Goal: Task Accomplishment & Management: Manage account settings

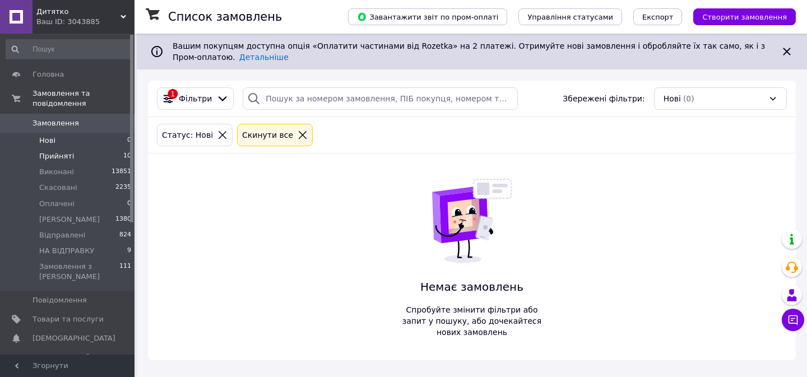
click at [48, 159] on span "Прийняті" at bounding box center [56, 156] width 35 height 10
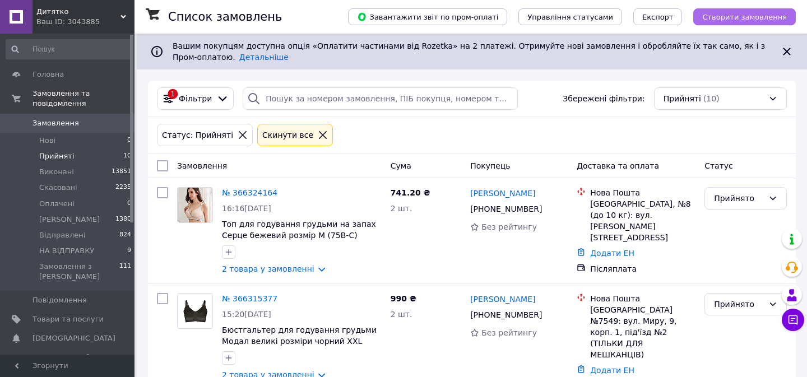
click at [729, 10] on button "Створити замовлення" at bounding box center [744, 16] width 103 height 17
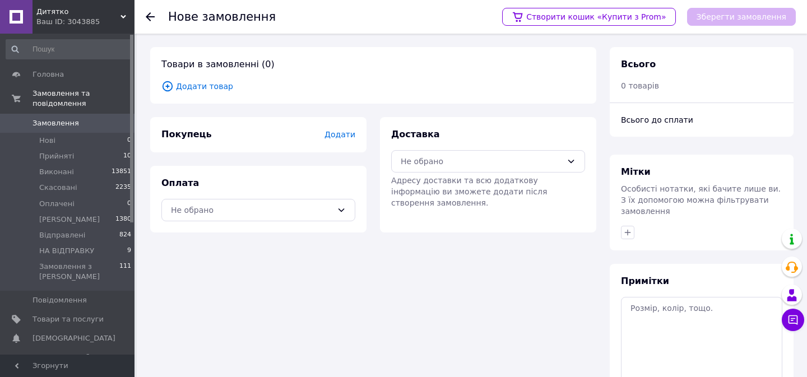
click at [216, 86] on span "Додати товар" at bounding box center [373, 86] width 424 height 12
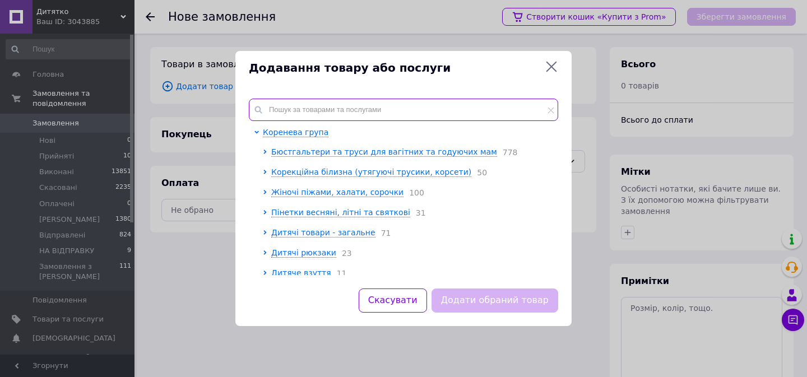
click at [296, 112] on input "text" at bounding box center [403, 110] width 309 height 22
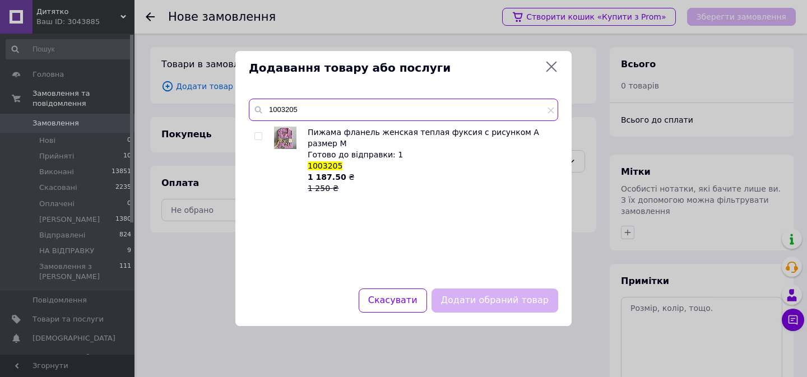
type input "1003205"
click at [261, 137] on input "checkbox" at bounding box center [257, 136] width 7 height 7
checkbox input "true"
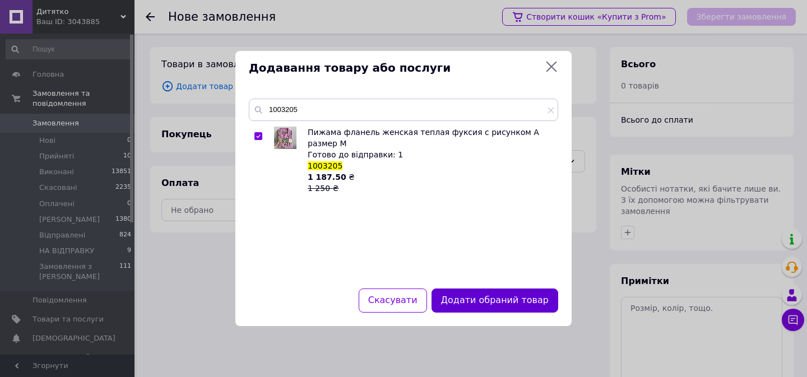
click at [472, 297] on button "Додати обраний товар" at bounding box center [495, 301] width 127 height 24
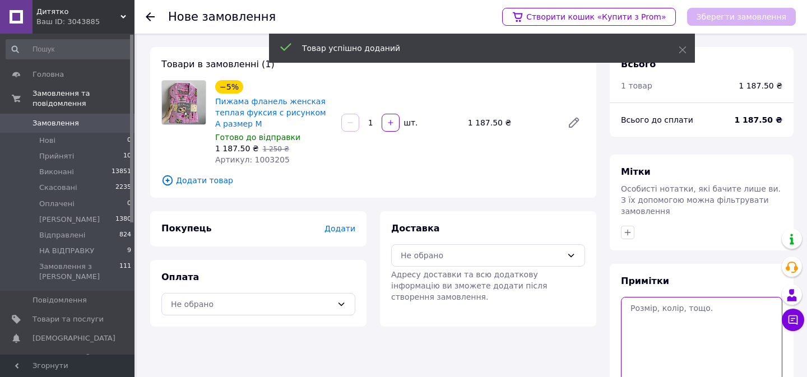
click at [661, 306] on textarea at bounding box center [701, 339] width 161 height 84
paste textarea "RMP-884744016"
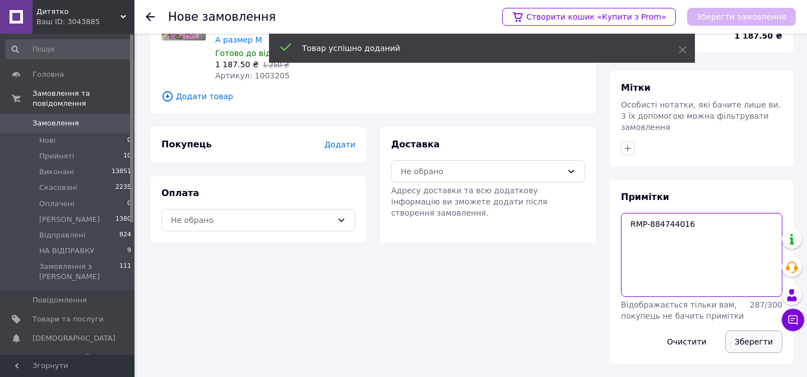
type textarea "RMP-884744016"
click at [744, 338] on button "Зберегти" at bounding box center [753, 342] width 57 height 22
click at [455, 178] on div "Не обрано" at bounding box center [488, 171] width 194 height 22
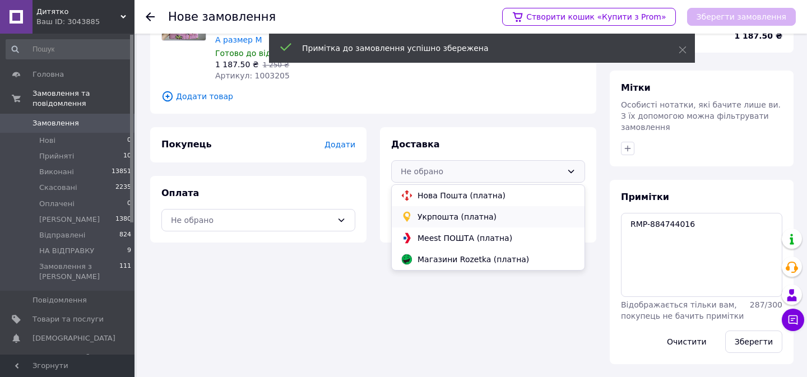
click at [447, 214] on span "Укрпошта (платна)" at bounding box center [497, 216] width 158 height 11
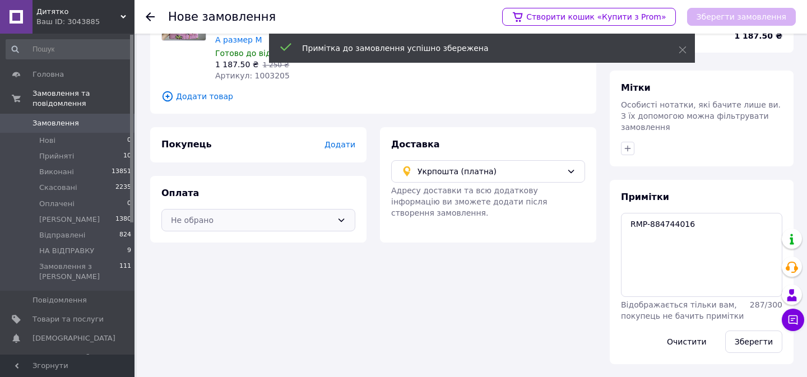
click at [286, 211] on div "Не обрано" at bounding box center [258, 220] width 194 height 22
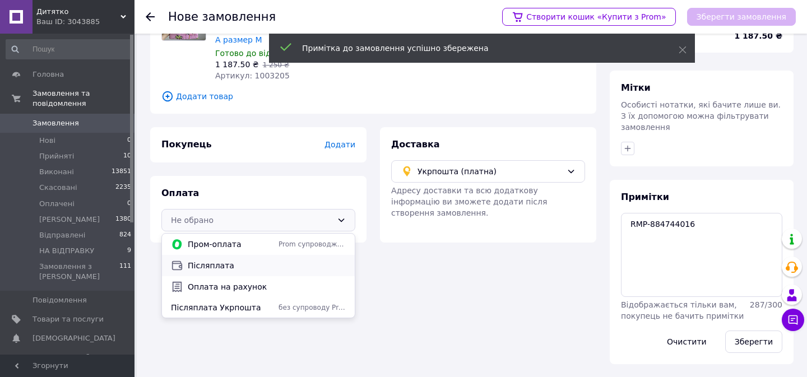
click at [225, 268] on span "Післяплата" at bounding box center [267, 265] width 158 height 11
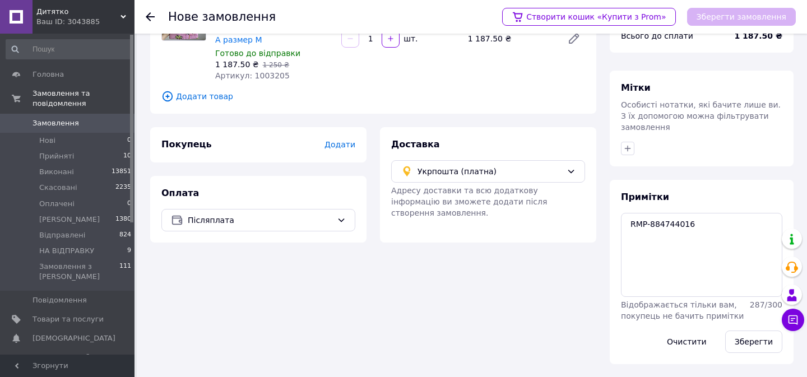
click at [344, 146] on span "Додати" at bounding box center [339, 144] width 31 height 9
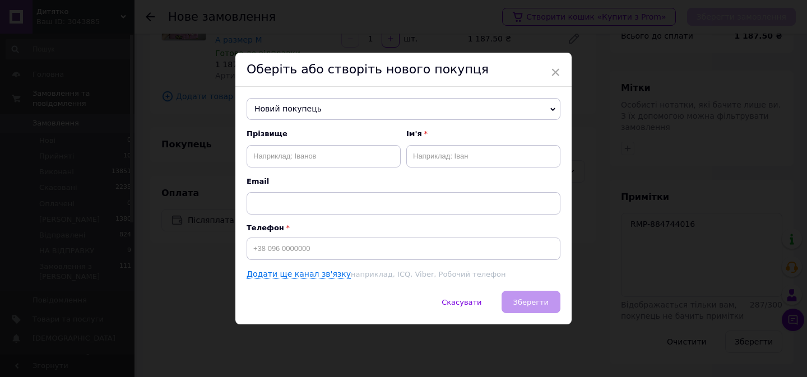
click at [328, 114] on span "Новий покупець" at bounding box center [404, 109] width 314 height 22
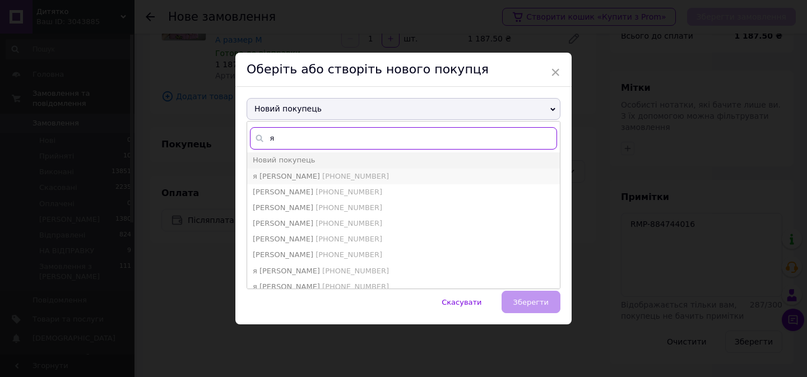
type input "я"
click at [322, 178] on span "+380635329079" at bounding box center [355, 176] width 67 height 8
type input "я я"
type input "+380635329079"
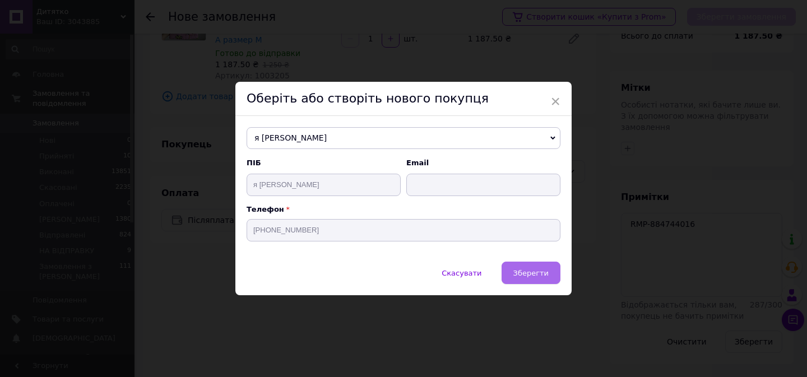
click at [534, 271] on span "Зберегти" at bounding box center [530, 273] width 35 height 8
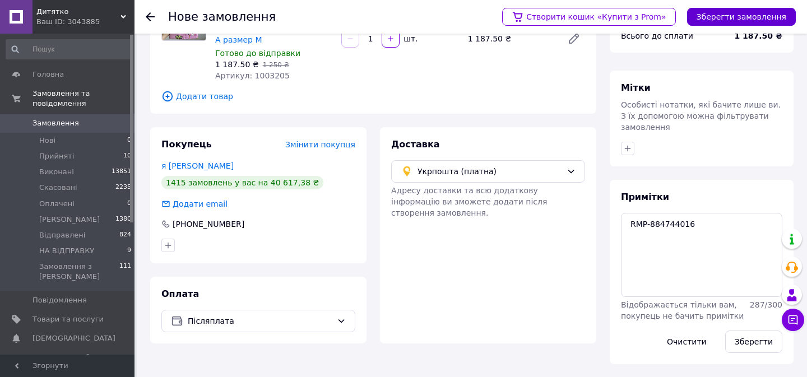
click at [729, 17] on button "Зберегти замовлення" at bounding box center [741, 17] width 109 height 18
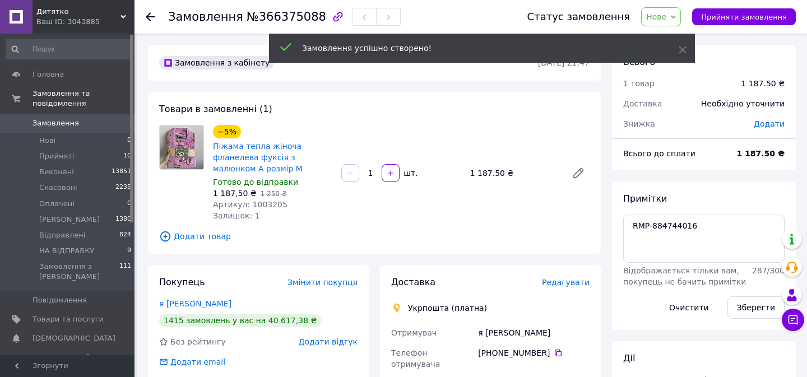
click at [675, 17] on span "Нове" at bounding box center [661, 16] width 40 height 19
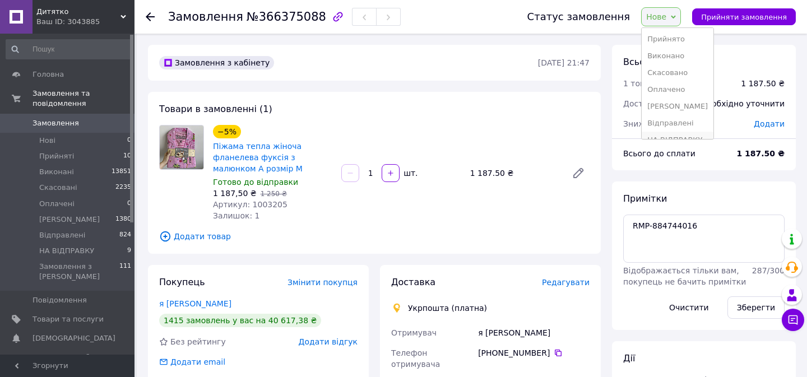
click at [676, 133] on li "НА ВІДПРАВКУ" at bounding box center [678, 140] width 72 height 17
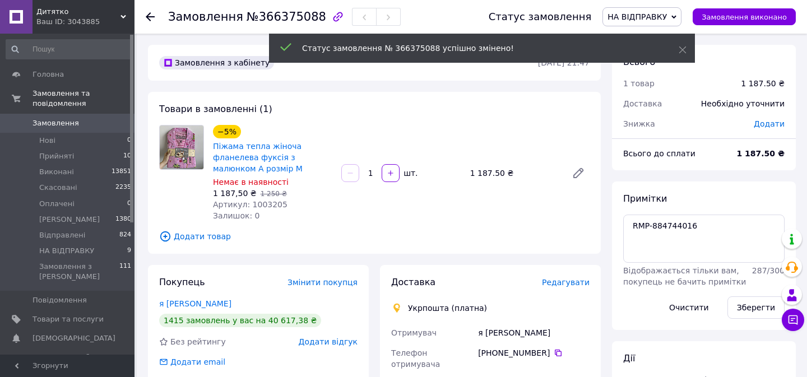
click at [665, 12] on span "НА ВІДПРАВКУ" at bounding box center [637, 16] width 59 height 9
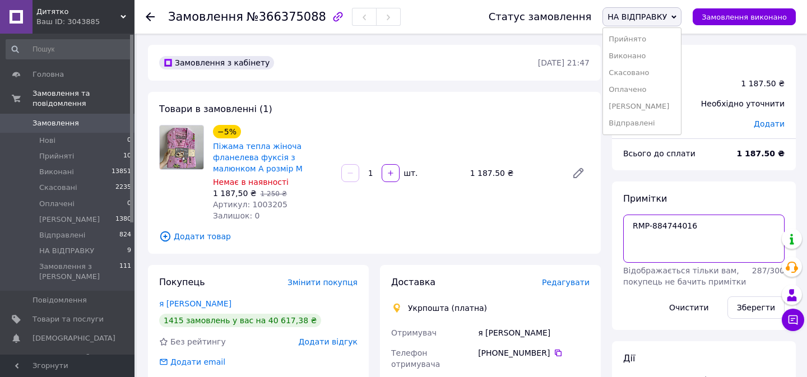
click at [696, 246] on textarea "RMP-884744016" at bounding box center [703, 239] width 161 height 48
type textarea "RMP-884744016 видати чек"
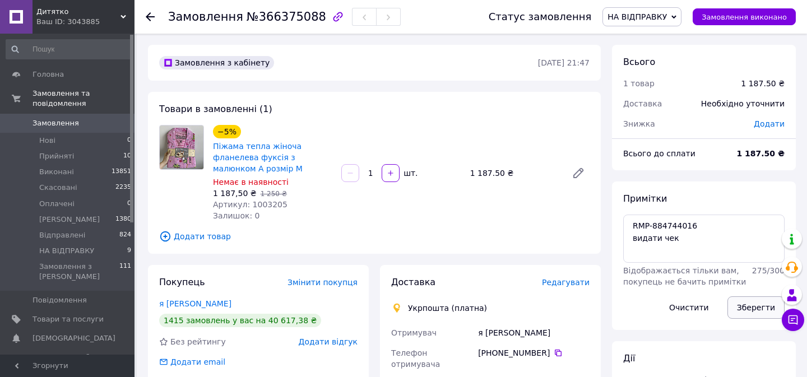
click at [741, 304] on button "Зберегти" at bounding box center [755, 307] width 57 height 22
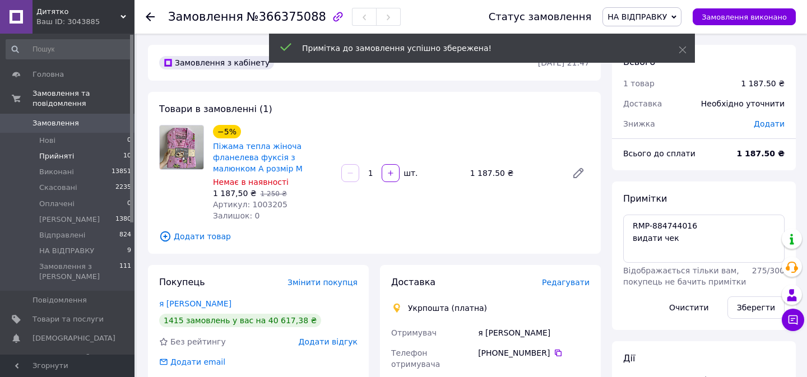
click at [66, 156] on span "Прийняті" at bounding box center [56, 156] width 35 height 10
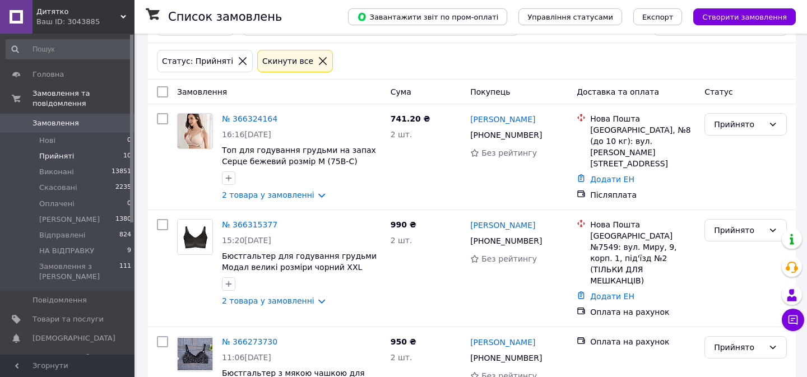
scroll to position [890, 0]
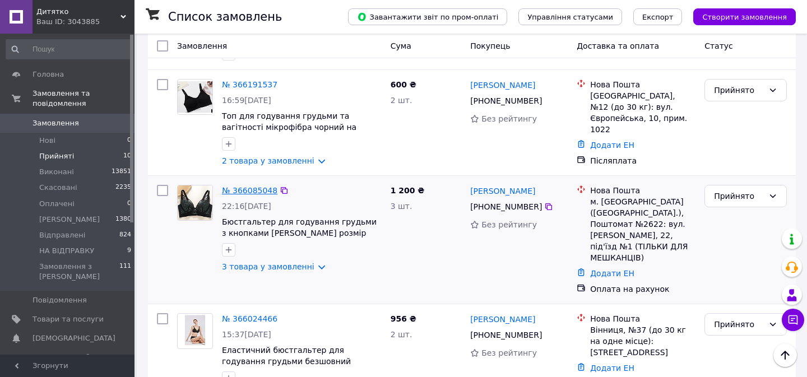
click at [251, 186] on link "№ 366085048" at bounding box center [249, 190] width 55 height 9
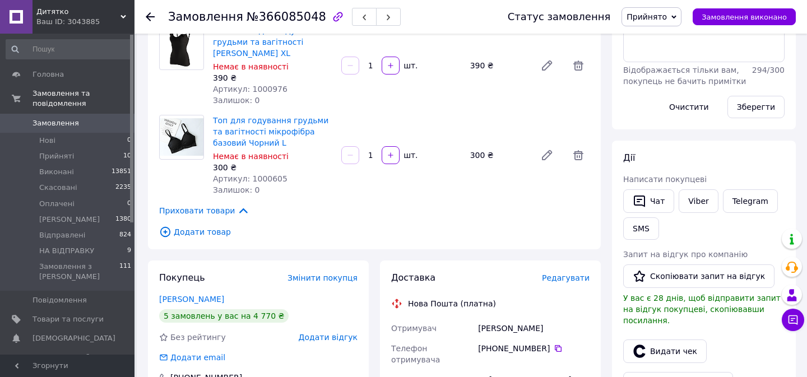
scroll to position [586, 0]
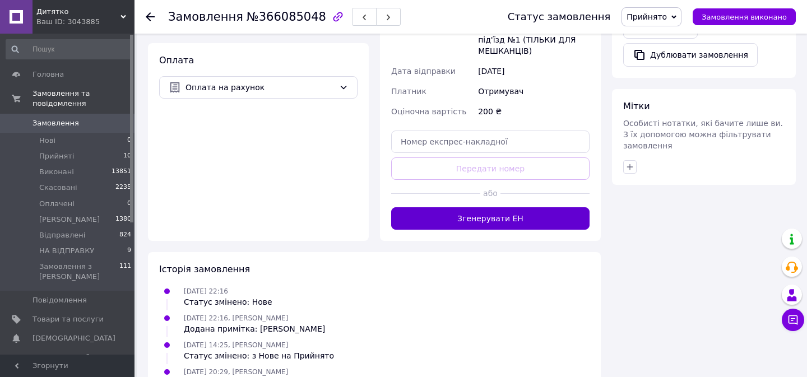
click at [535, 207] on button "Згенерувати ЕН" at bounding box center [490, 218] width 198 height 22
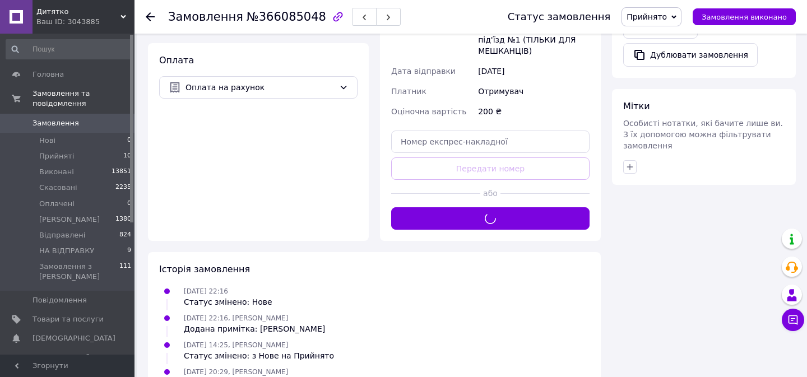
click at [662, 21] on span "Прийнято" at bounding box center [647, 16] width 40 height 9
click at [662, 126] on li "НА ВІДПРАВКУ" at bounding box center [658, 123] width 72 height 17
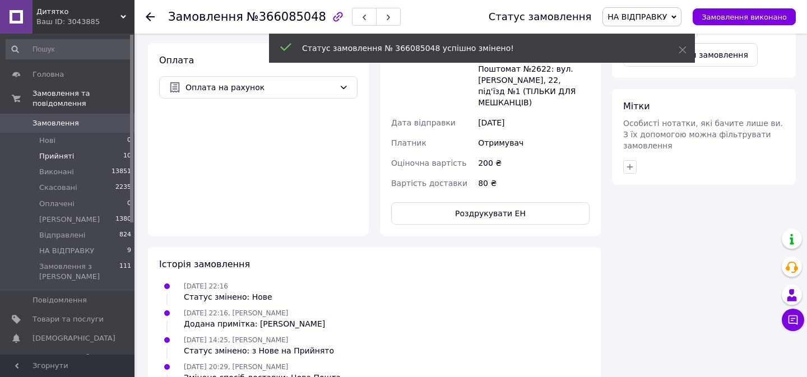
click at [60, 159] on span "Прийняті" at bounding box center [56, 156] width 35 height 10
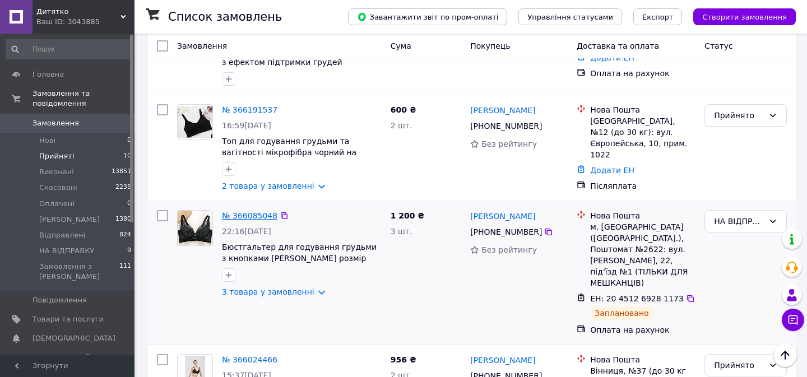
scroll to position [906, 0]
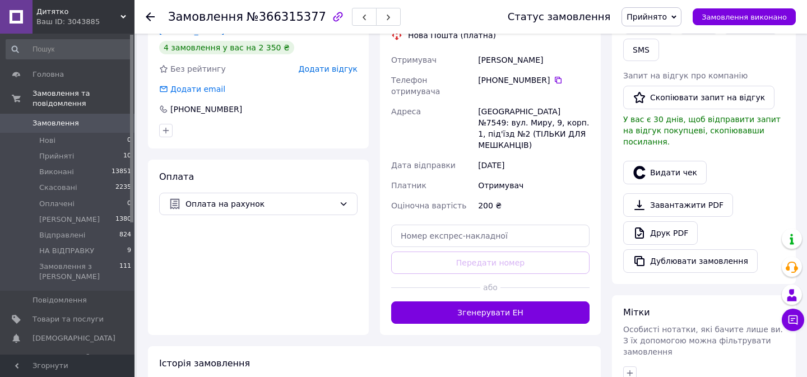
scroll to position [383, 0]
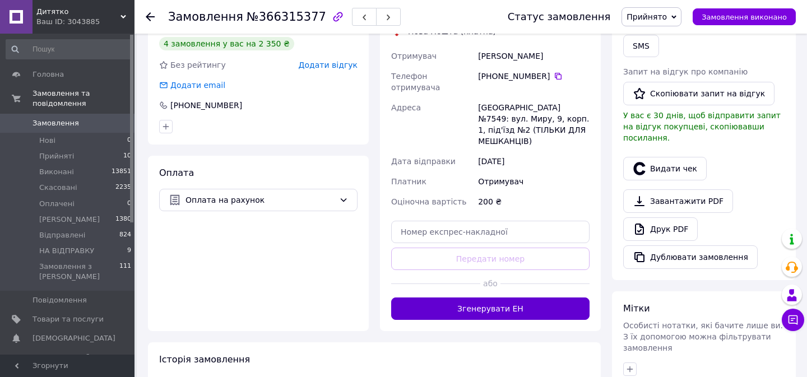
click at [459, 298] on button "Згенерувати ЕН" at bounding box center [490, 309] width 198 height 22
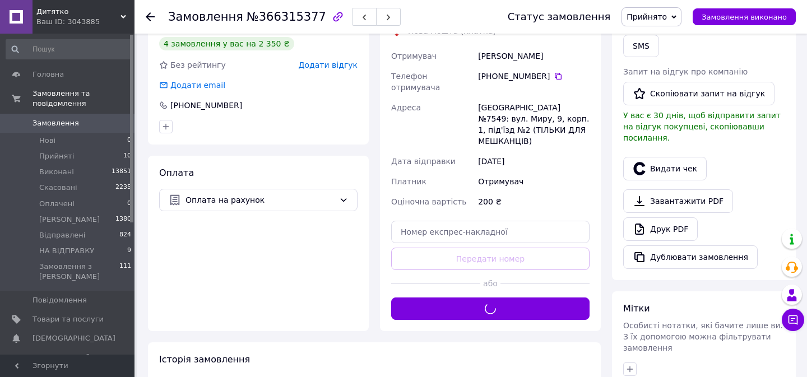
click at [663, 16] on span "Прийнято" at bounding box center [647, 16] width 40 height 9
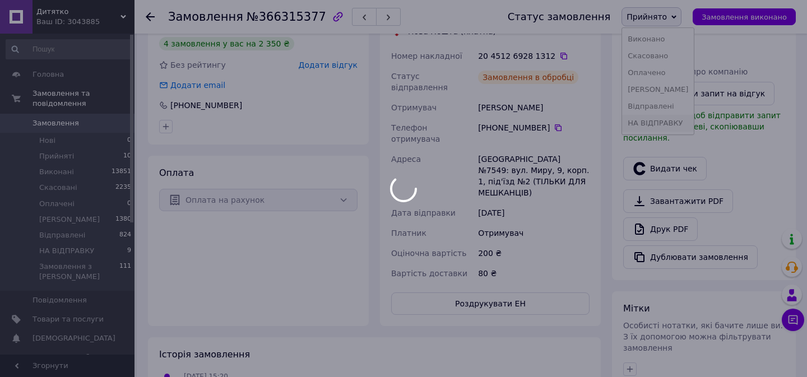
click at [654, 127] on li "НА ВІДПРАВКУ" at bounding box center [658, 123] width 72 height 17
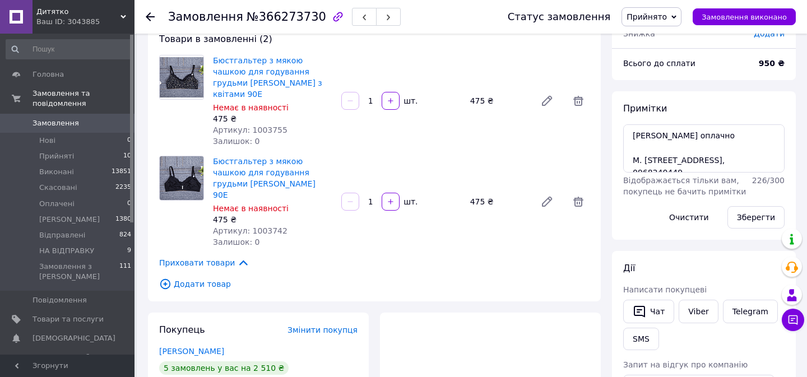
scroll to position [11, 0]
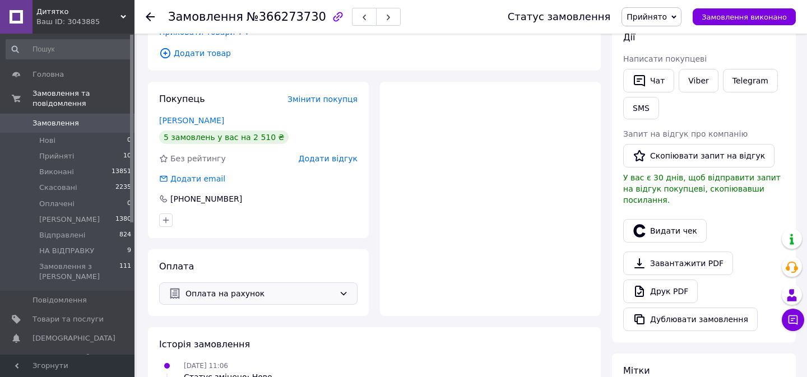
click at [230, 282] on div "Оплата на рахунок" at bounding box center [258, 293] width 198 height 22
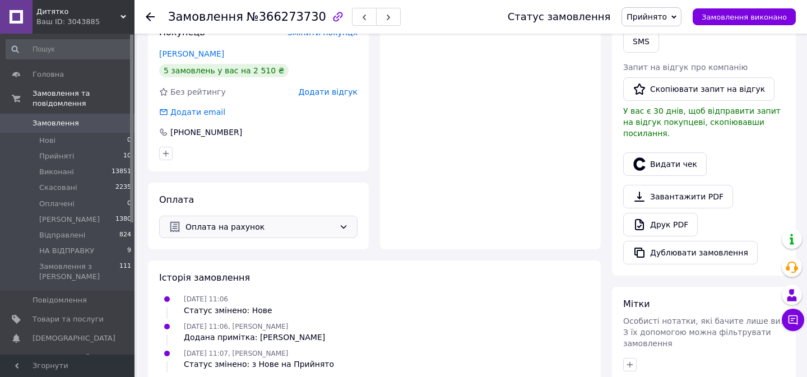
scroll to position [379, 0]
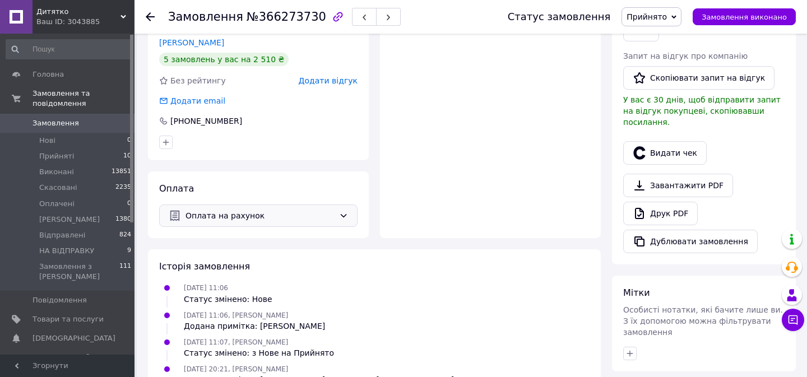
click at [233, 210] on span "Оплата на рахунок" at bounding box center [260, 216] width 149 height 12
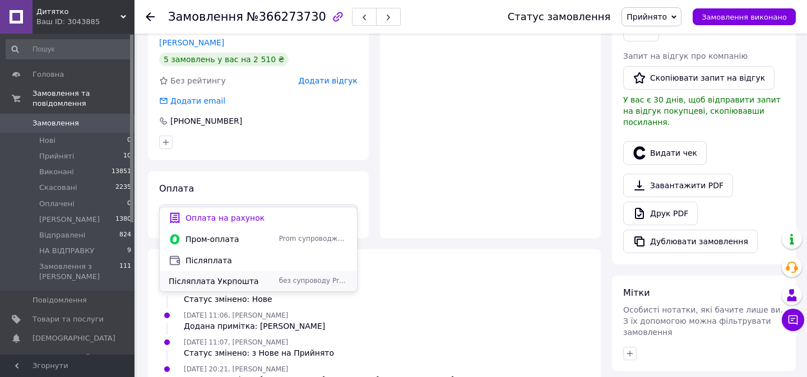
click at [212, 277] on span "Післяплата Укрпошта" at bounding box center [222, 281] width 106 height 11
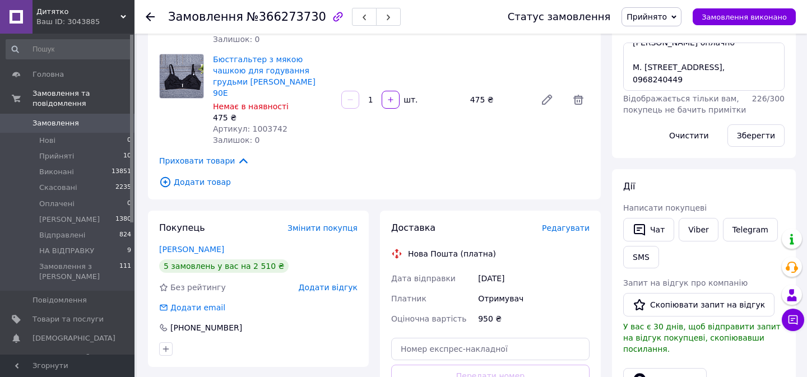
scroll to position [174, 0]
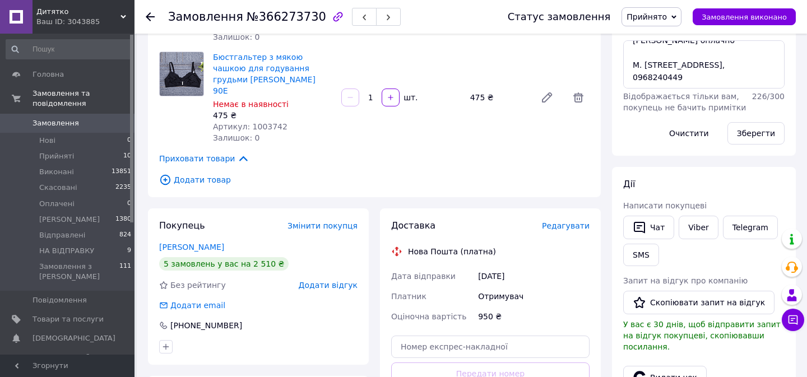
click at [561, 221] on span "Редагувати" at bounding box center [566, 225] width 48 height 9
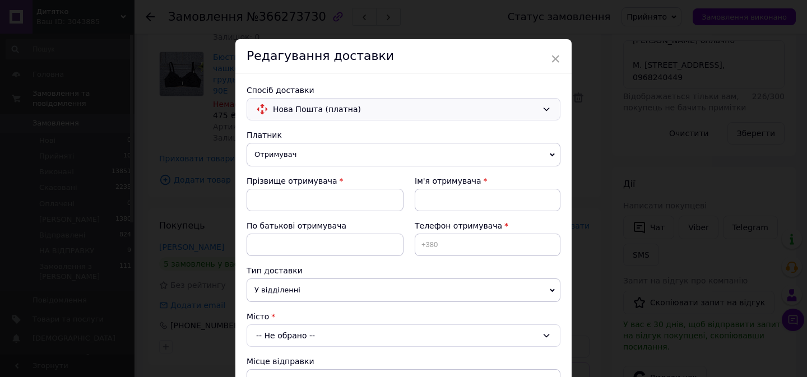
click at [321, 109] on span "Нова Пошта (платна)" at bounding box center [405, 109] width 265 height 12
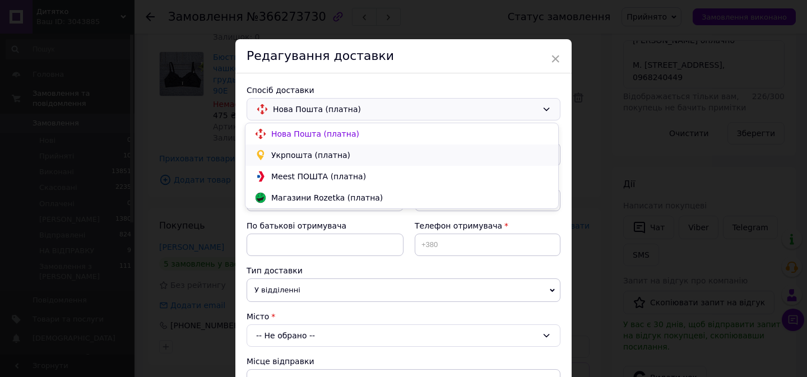
click at [293, 154] on span "Укрпошта (платна)" at bounding box center [410, 155] width 278 height 11
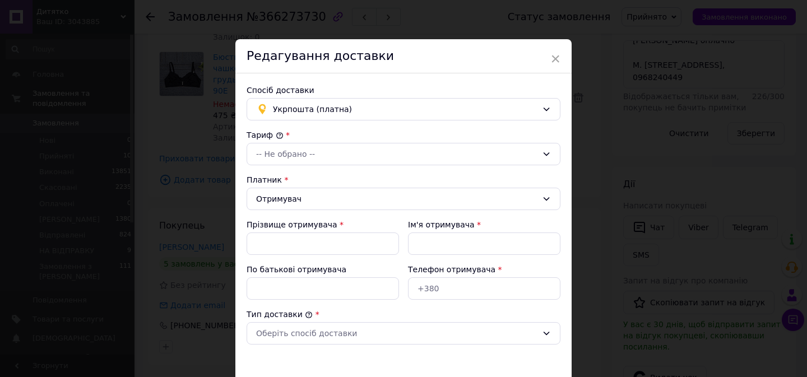
type input "950"
click at [288, 155] on div "-- Не обрано --" at bounding box center [396, 154] width 281 height 12
click at [280, 182] on li "Стандарт" at bounding box center [401, 178] width 313 height 20
click at [293, 243] on input "Прізвище отримувача" at bounding box center [323, 244] width 152 height 22
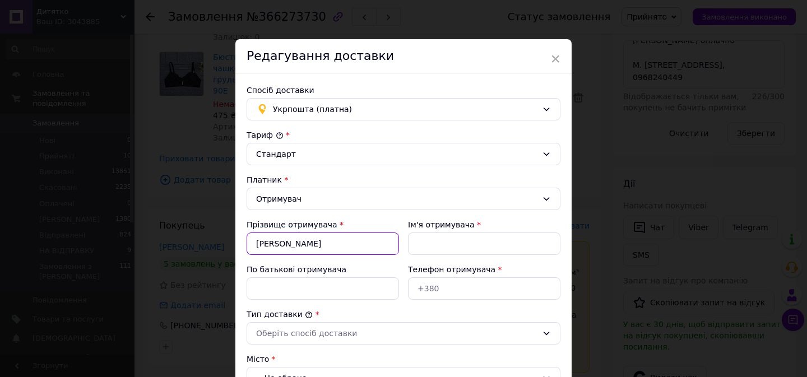
type input "Савчук"
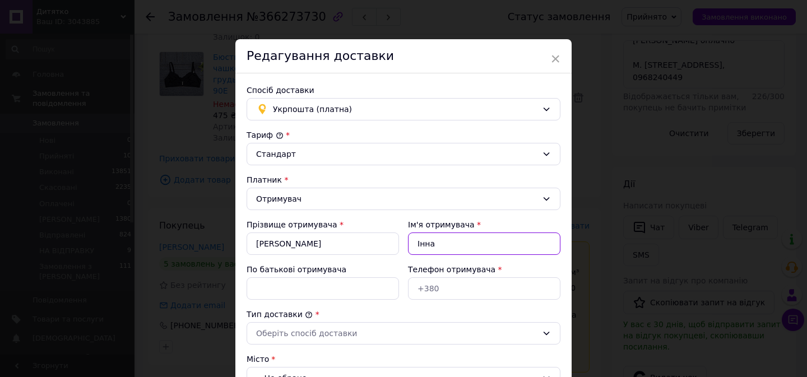
type input "Інна"
click at [445, 290] on input "Телефон отримувача" at bounding box center [484, 288] width 152 height 22
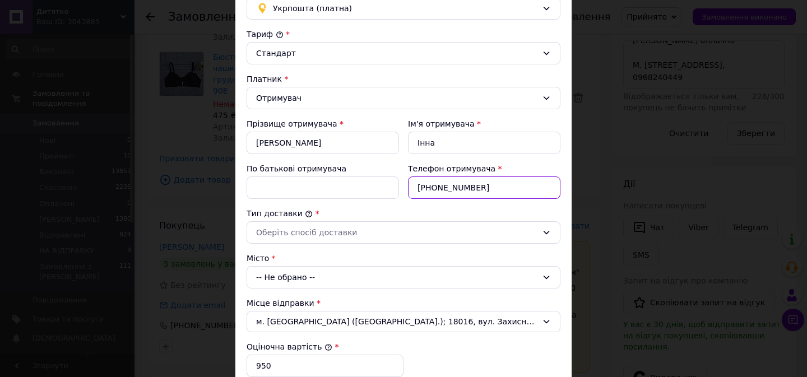
scroll to position [111, 0]
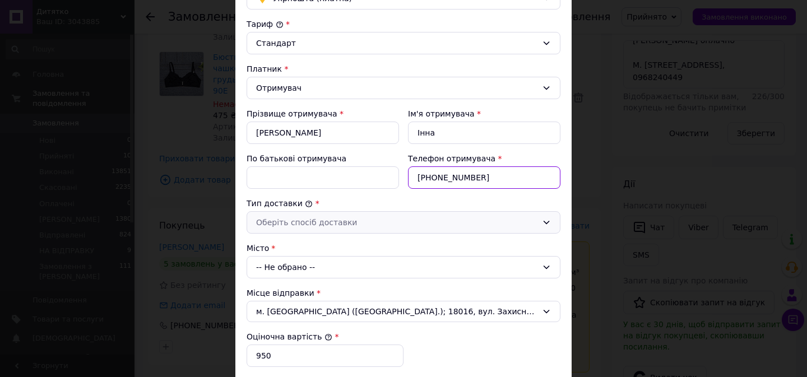
type input "+380968240449"
click at [337, 213] on div "Оберіть спосіб доставки" at bounding box center [404, 222] width 314 height 22
click at [299, 250] on li "Склад - склад" at bounding box center [401, 247] width 313 height 20
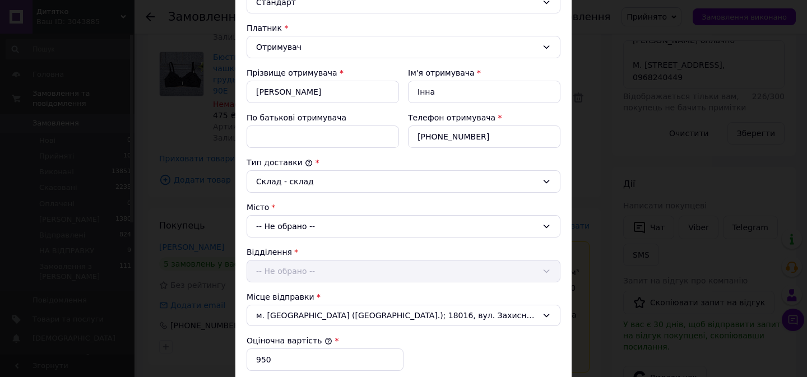
scroll to position [167, 0]
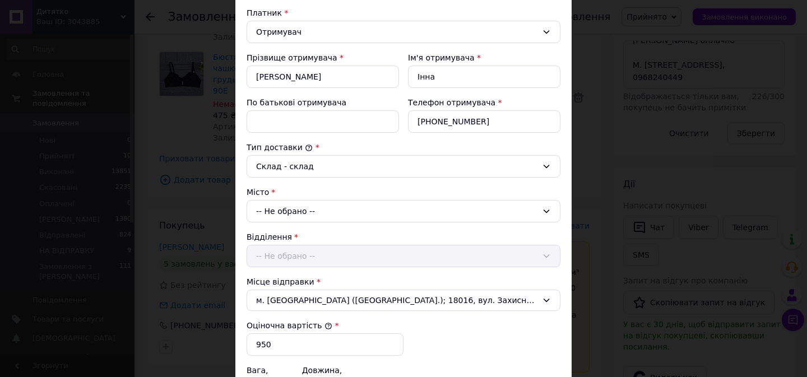
click at [297, 215] on div "-- Не обрано --" at bounding box center [404, 211] width 314 height 22
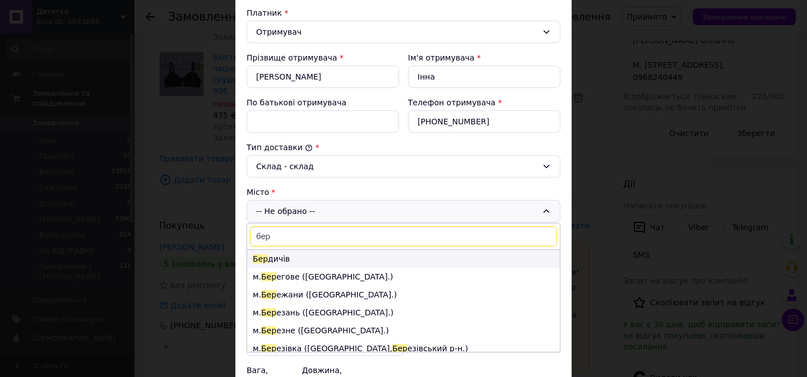
type input "бер"
click at [299, 261] on li "Бер дичів" at bounding box center [403, 259] width 313 height 18
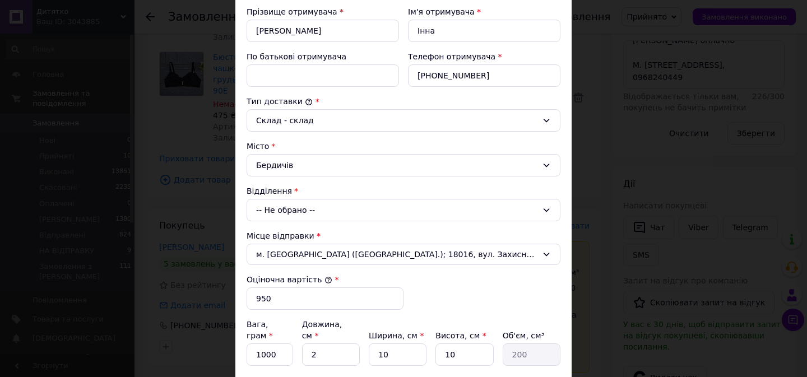
scroll to position [217, 0]
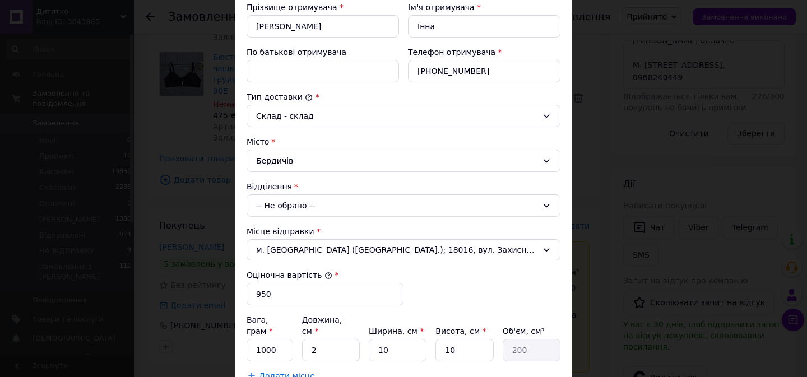
click at [292, 211] on div "-- Не обрано --" at bounding box center [404, 205] width 314 height 22
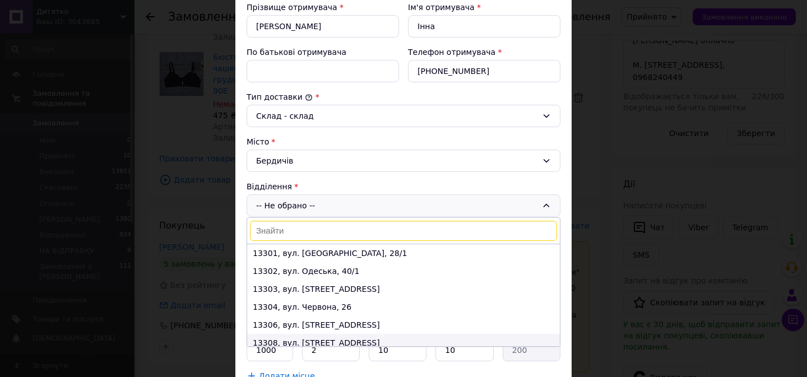
click at [298, 340] on li "13308, вул. Козацька, 3" at bounding box center [403, 343] width 313 height 18
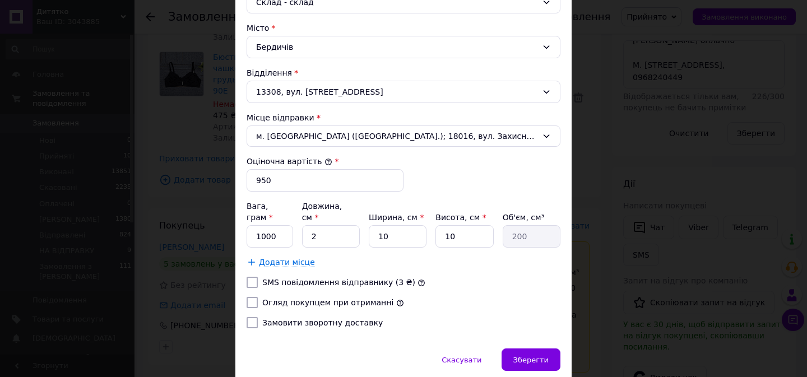
scroll to position [335, 0]
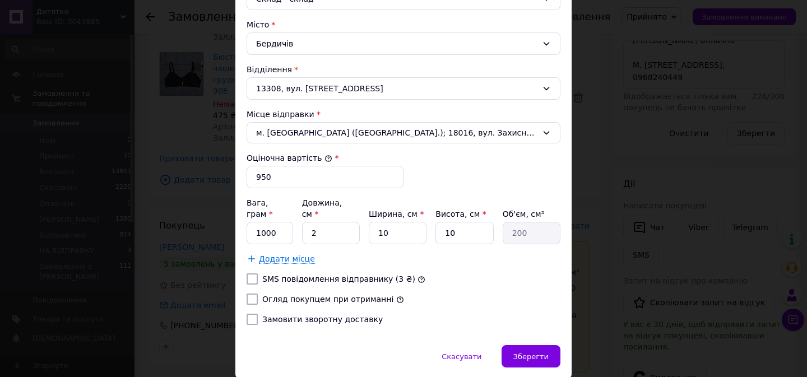
click at [251, 294] on input "Огляд покупцем при отриманні" at bounding box center [252, 299] width 11 height 11
checkbox input "false"
click at [532, 351] on div "Зберегти" at bounding box center [531, 356] width 59 height 22
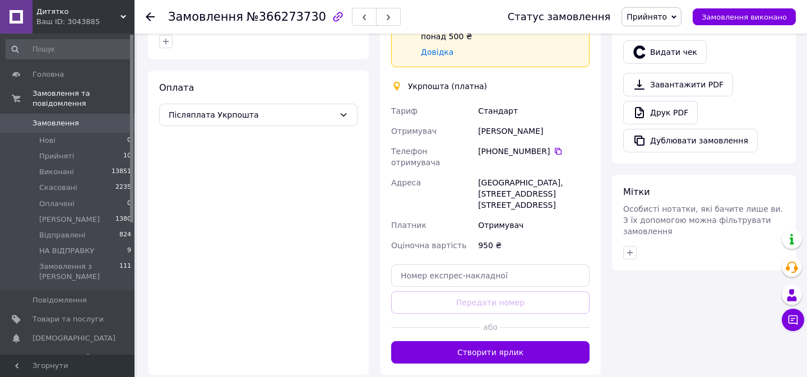
scroll to position [484, 0]
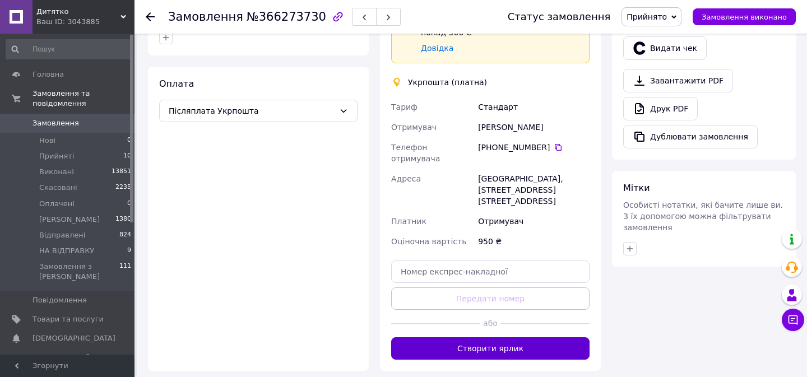
click at [535, 337] on button "Створити ярлик" at bounding box center [490, 348] width 198 height 22
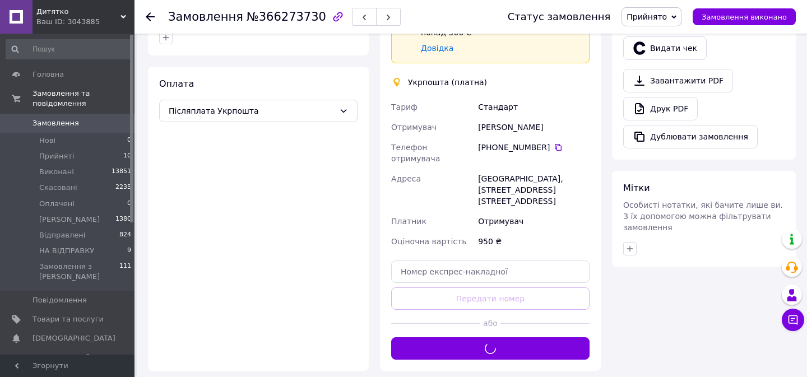
click at [662, 15] on span "Прийнято" at bounding box center [647, 16] width 40 height 9
click at [656, 125] on li "НА ВІДПРАВКУ" at bounding box center [658, 123] width 72 height 17
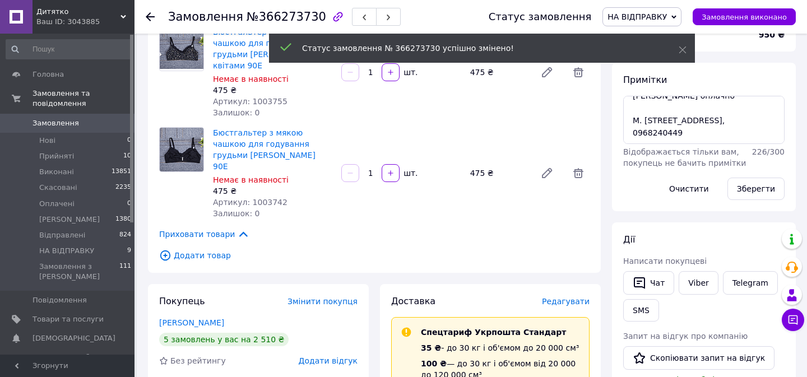
scroll to position [0, 0]
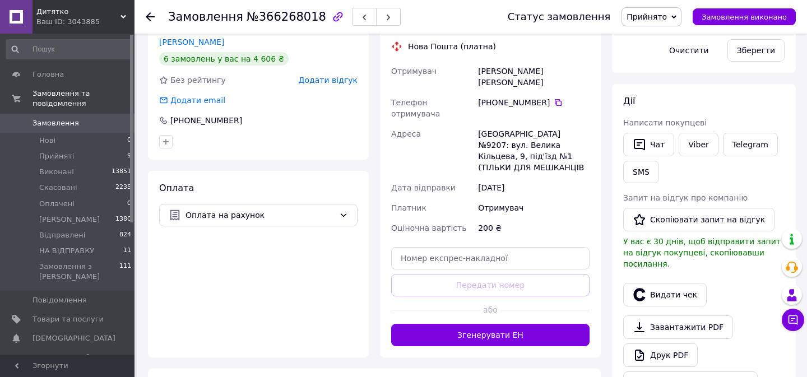
scroll to position [271, 0]
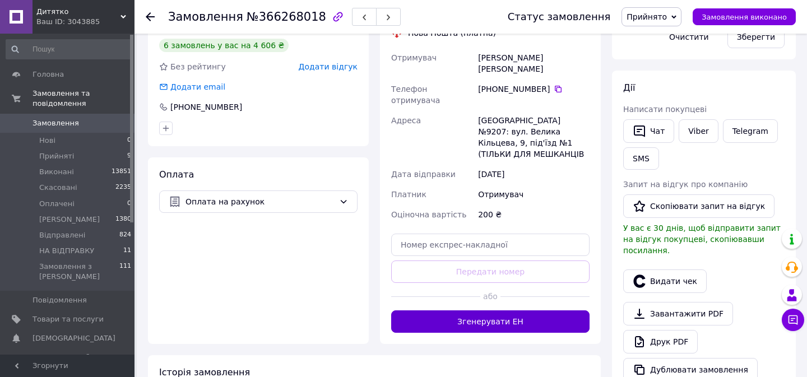
click at [442, 310] on button "Згенерувати ЕН" at bounding box center [490, 321] width 198 height 22
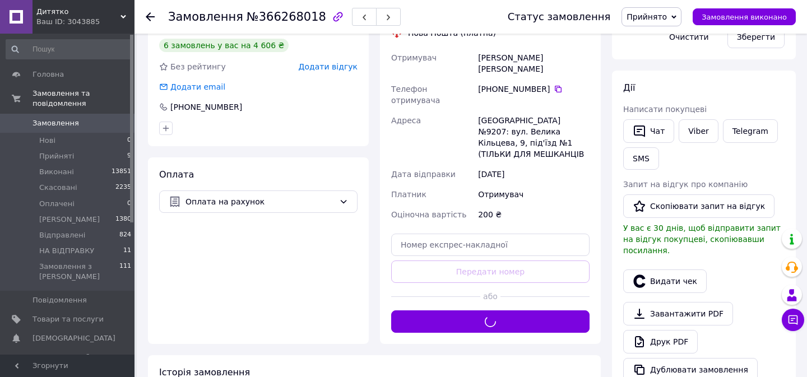
click at [661, 14] on span "Прийнято" at bounding box center [647, 16] width 40 height 9
click at [665, 126] on li "НА ВІДПРАВКУ" at bounding box center [658, 123] width 72 height 17
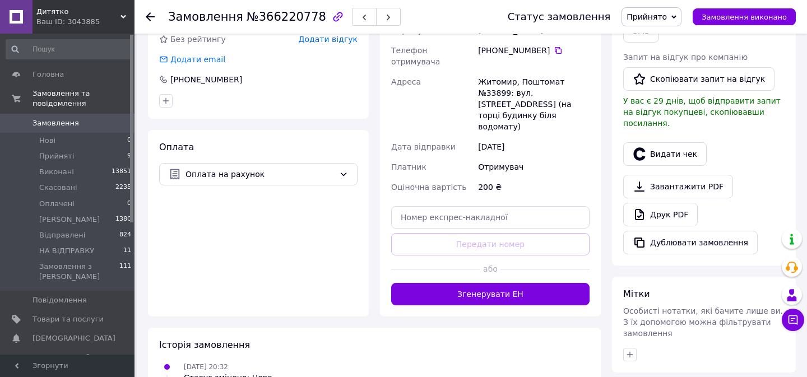
scroll to position [416, 0]
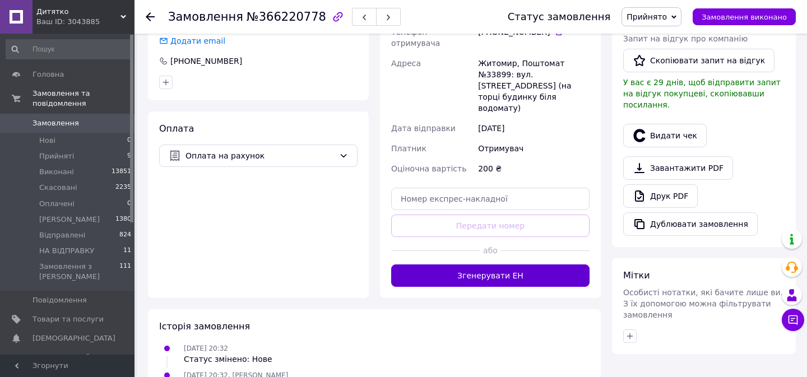
click at [499, 265] on button "Згенерувати ЕН" at bounding box center [490, 276] width 198 height 22
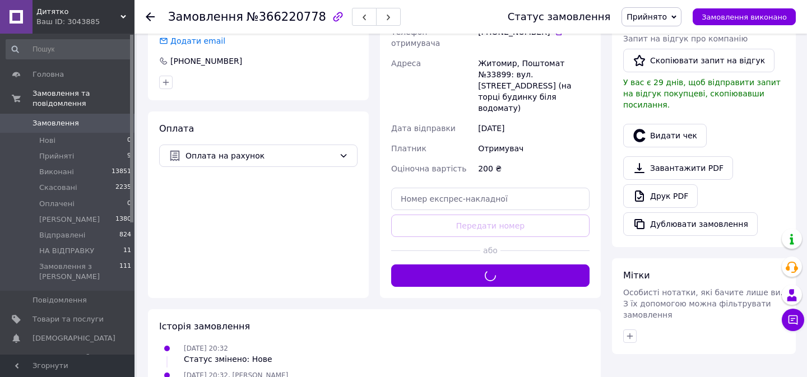
click at [667, 18] on span "Прийнято" at bounding box center [647, 16] width 40 height 9
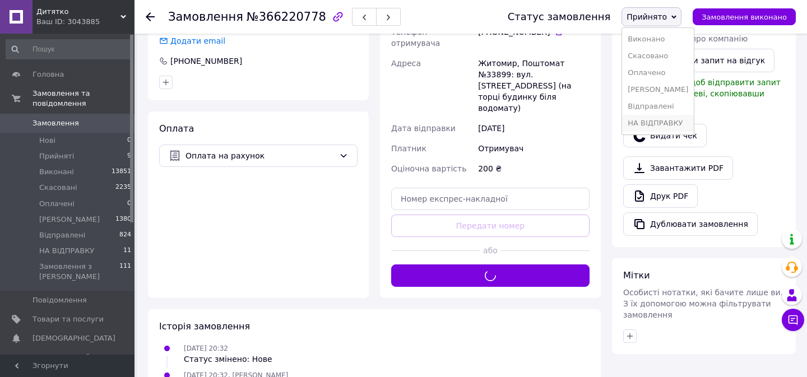
click at [668, 122] on li "НА ВІДПРАВКУ" at bounding box center [658, 123] width 72 height 17
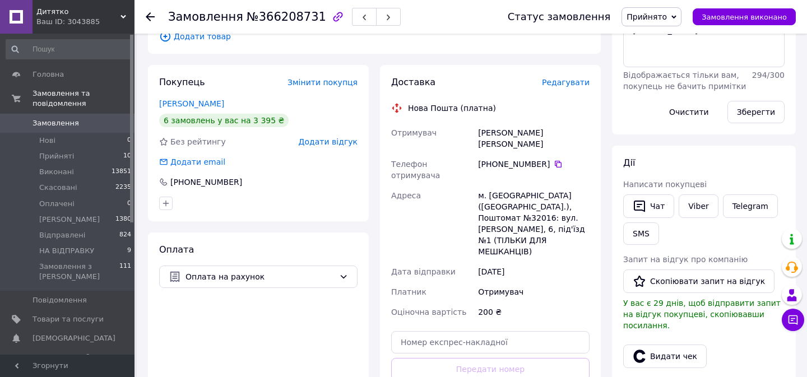
scroll to position [232, 0]
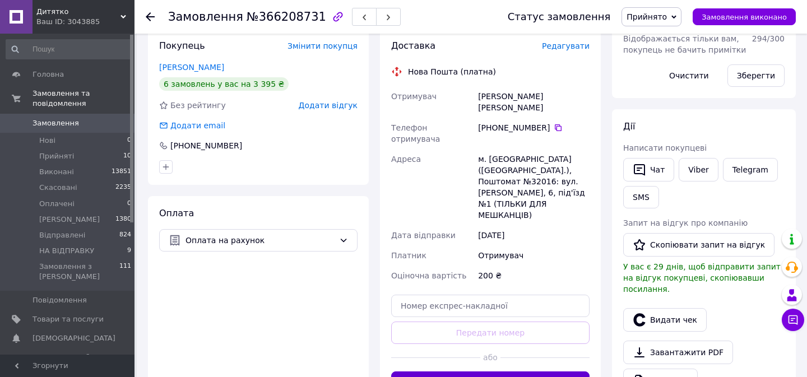
click at [506, 372] on button "Згенерувати ЕН" at bounding box center [490, 383] width 198 height 22
click at [664, 17] on span "Прийнято" at bounding box center [647, 16] width 40 height 9
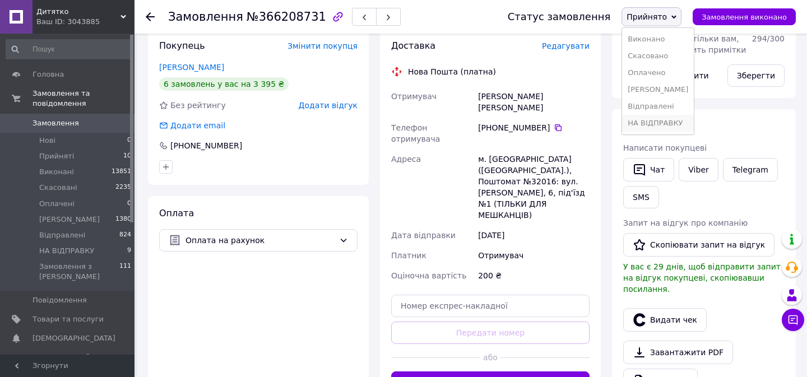
click at [660, 127] on li "НА ВІДПРАВКУ" at bounding box center [658, 123] width 72 height 17
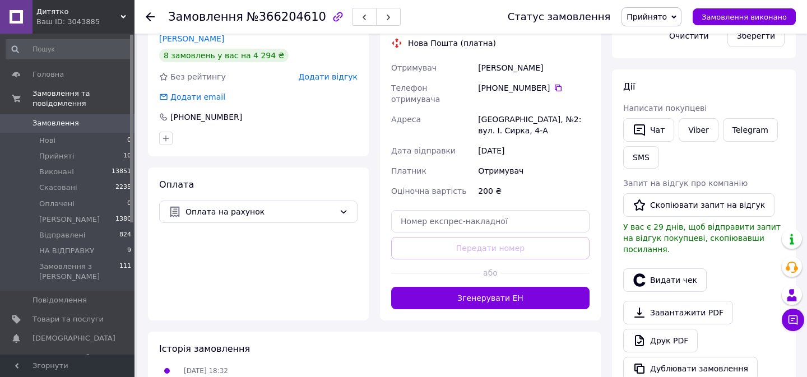
scroll to position [290, 0]
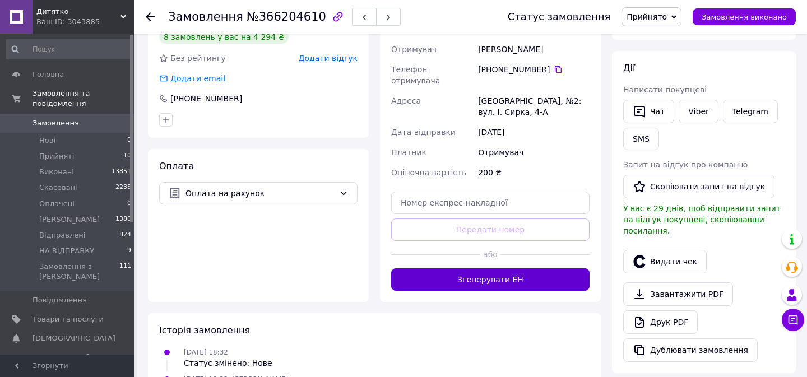
click at [500, 268] on button "Згенерувати ЕН" at bounding box center [490, 279] width 198 height 22
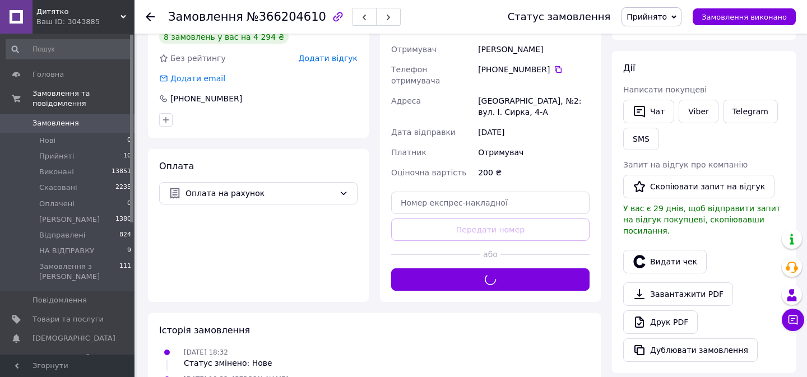
click at [659, 21] on span "Прийнято" at bounding box center [647, 16] width 40 height 9
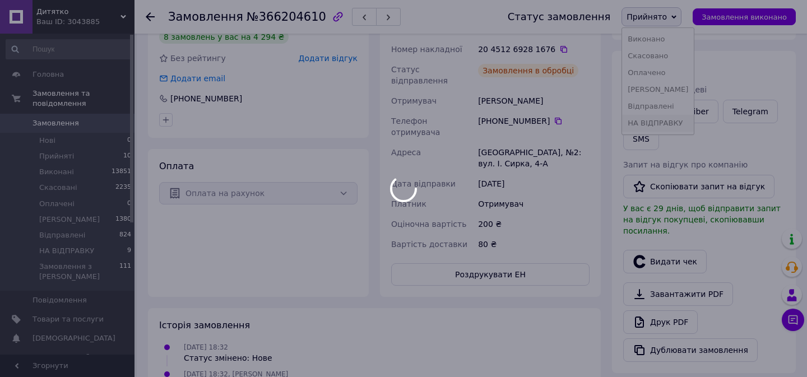
click at [672, 122] on li "НА ВІДПРАВКУ" at bounding box center [658, 123] width 72 height 17
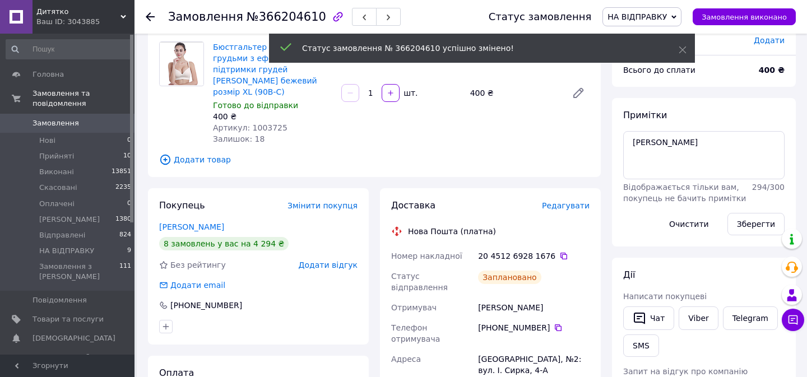
scroll to position [0, 0]
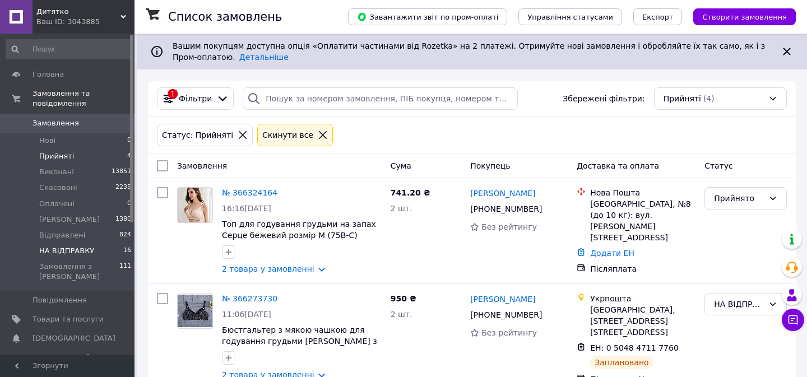
click at [90, 253] on span "НА ВІДПРАВКУ" at bounding box center [66, 251] width 55 height 10
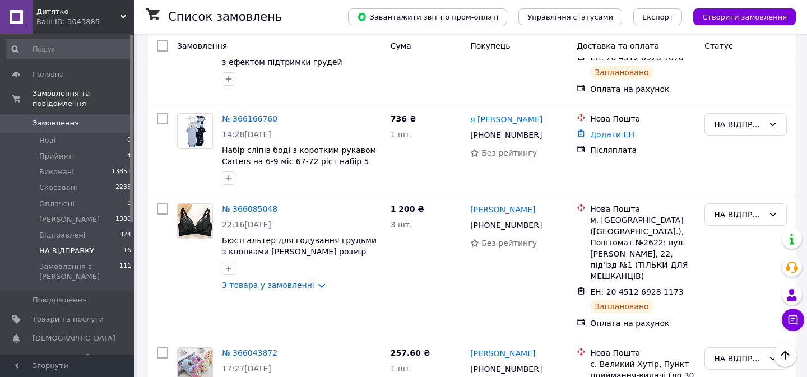
scroll to position [1579, 0]
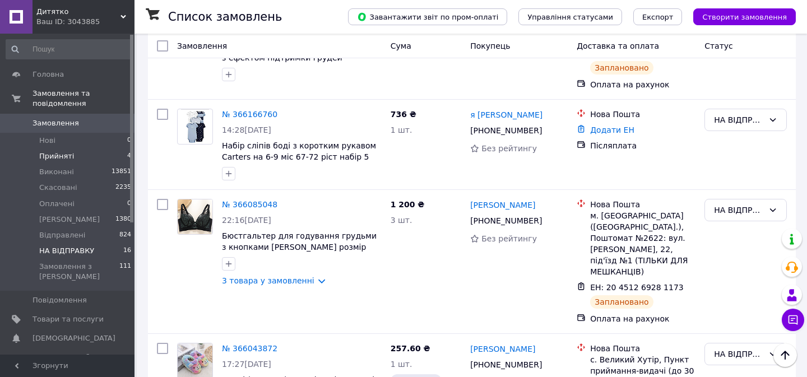
click at [66, 152] on span "Прийняті" at bounding box center [56, 156] width 35 height 10
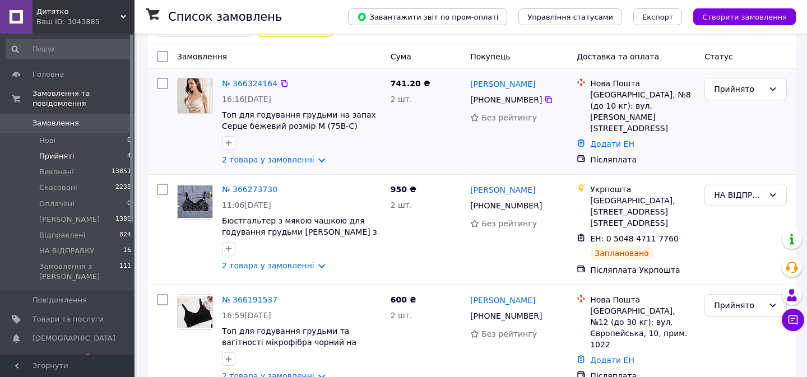
scroll to position [236, 0]
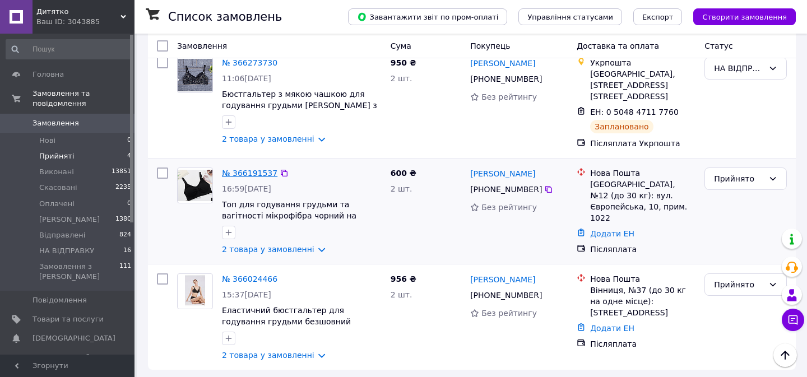
click at [256, 169] on link "№ 366191537" at bounding box center [249, 173] width 55 height 9
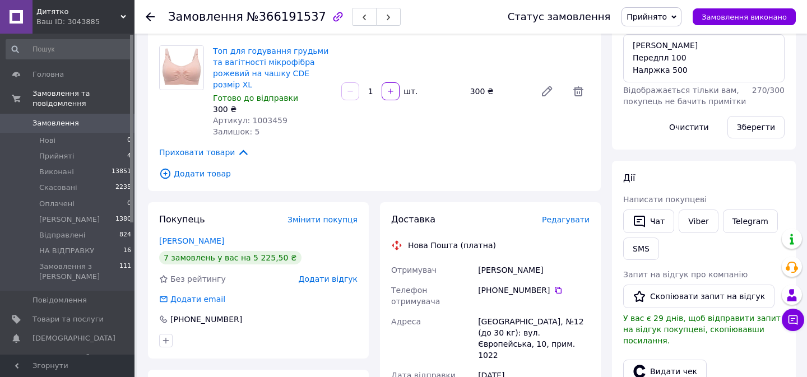
scroll to position [114, 0]
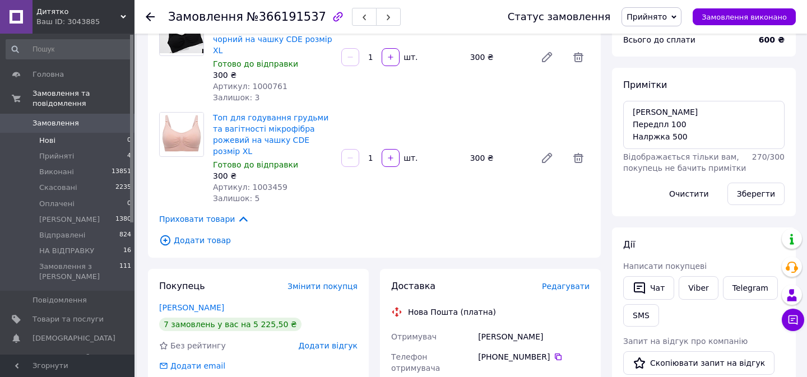
click at [44, 146] on li "Нові 0" at bounding box center [69, 141] width 138 height 16
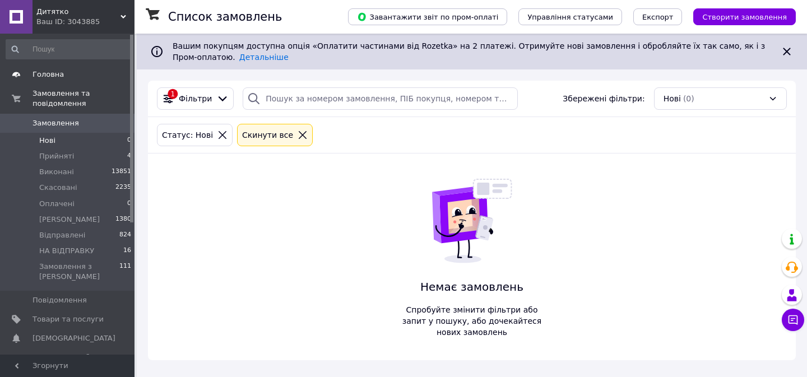
click at [47, 78] on span "Головна" at bounding box center [48, 74] width 31 height 10
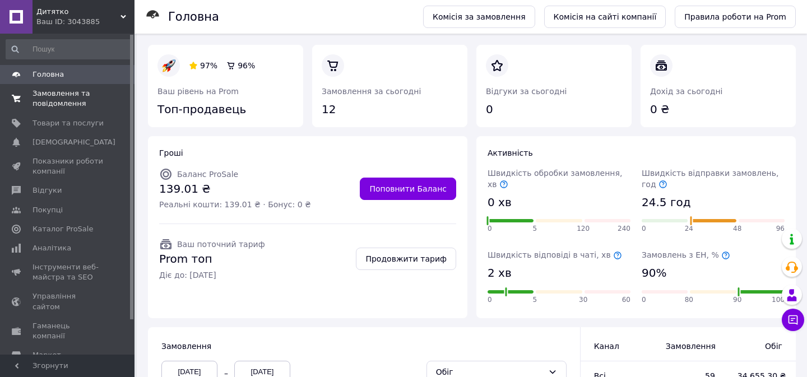
click at [62, 108] on span "Замовлення та повідомлення" at bounding box center [68, 99] width 71 height 20
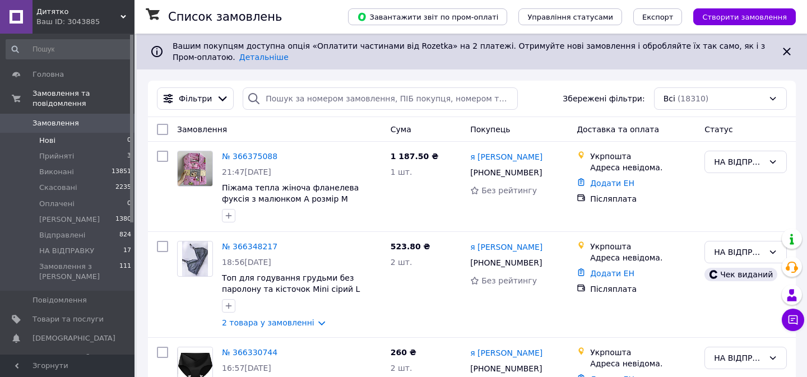
click at [63, 138] on li "Нові 0" at bounding box center [69, 141] width 138 height 16
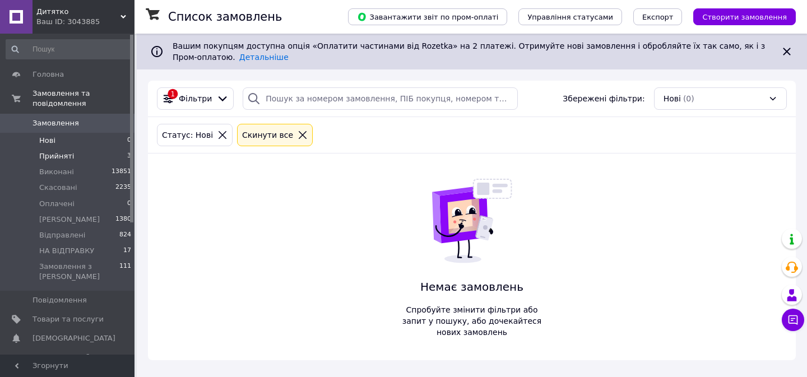
click at [61, 160] on span "Прийняті" at bounding box center [56, 156] width 35 height 10
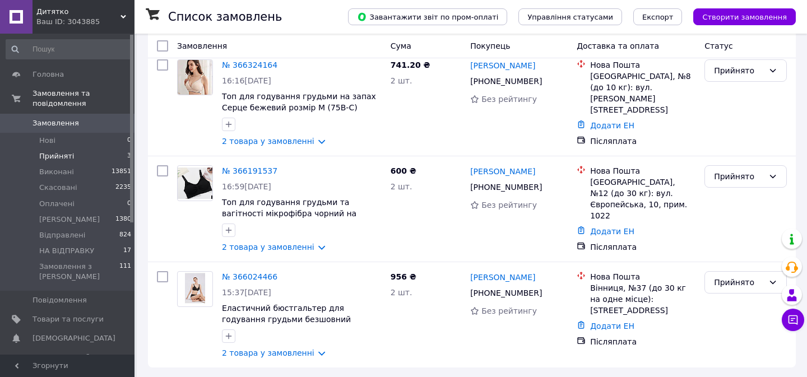
scroll to position [130, 0]
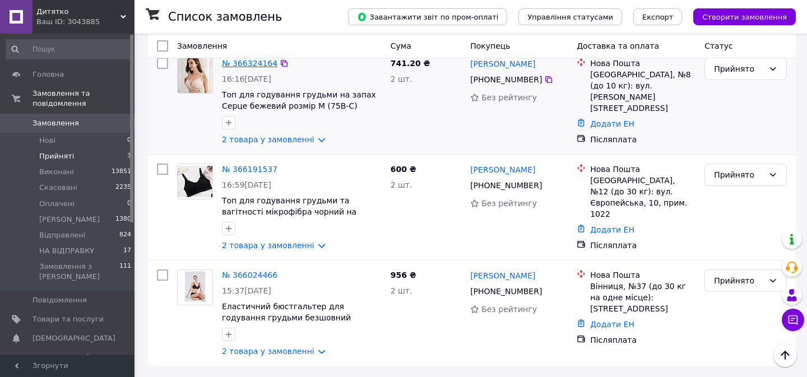
click at [256, 66] on link "№ 366324164" at bounding box center [249, 63] width 55 height 9
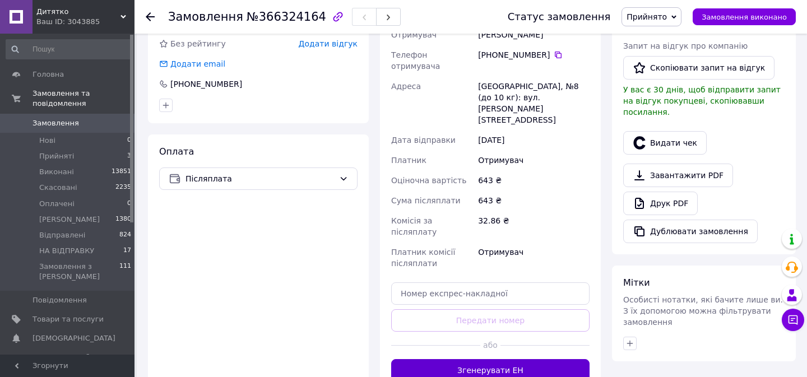
scroll to position [615, 0]
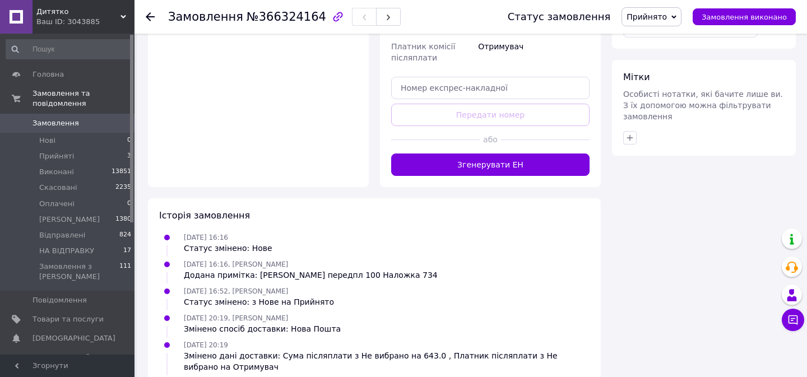
click at [575, 126] on div at bounding box center [544, 139] width 89 height 27
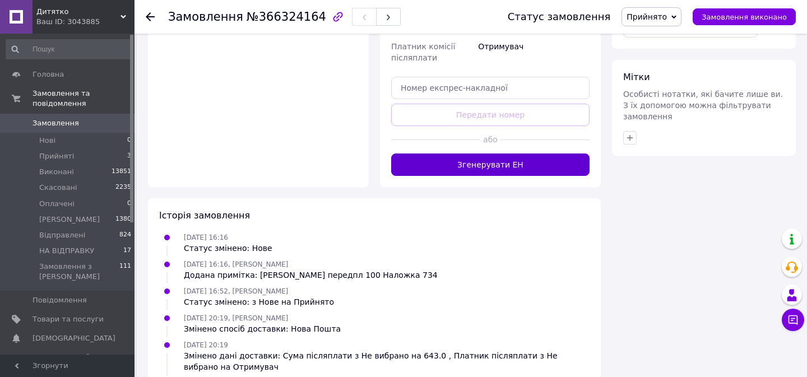
click at [571, 154] on button "Згенерувати ЕН" at bounding box center [490, 165] width 198 height 22
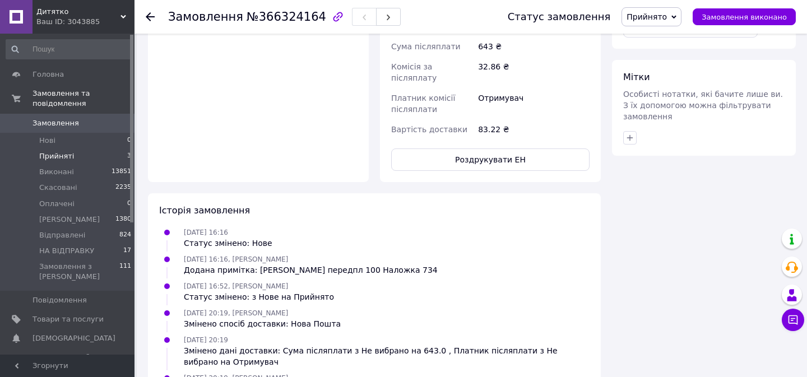
click at [70, 159] on span "Прийняті" at bounding box center [56, 156] width 35 height 10
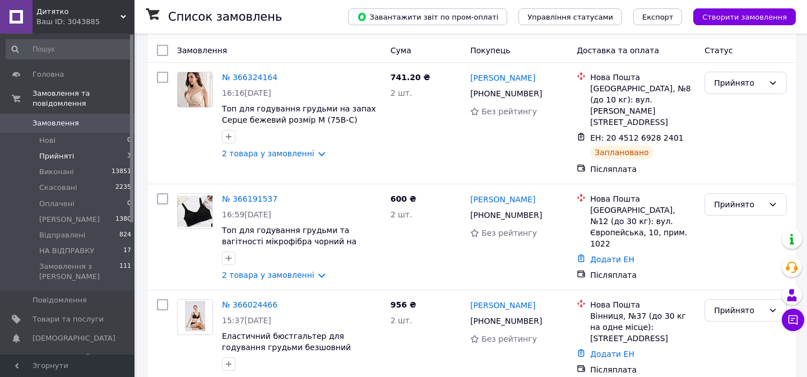
scroll to position [135, 0]
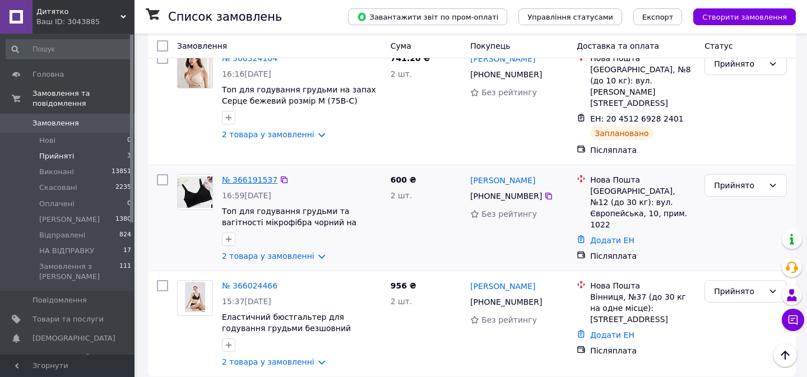
click at [239, 175] on link "№ 366191537" at bounding box center [249, 179] width 55 height 9
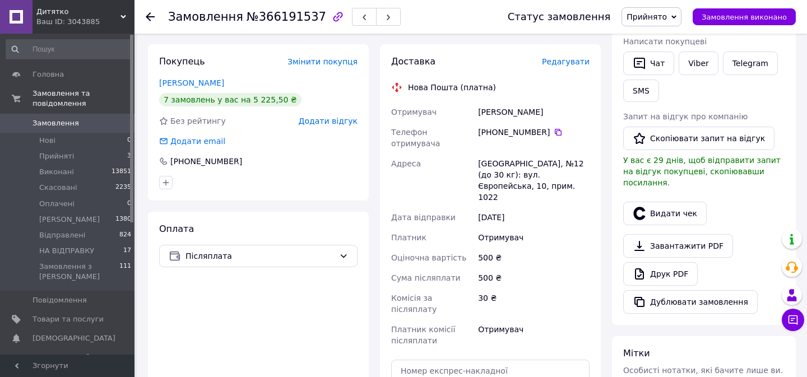
scroll to position [455, 0]
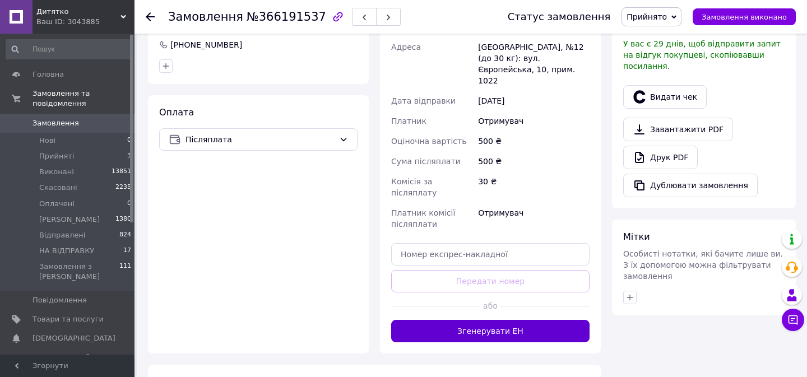
click at [495, 320] on button "Згенерувати ЕН" at bounding box center [490, 331] width 198 height 22
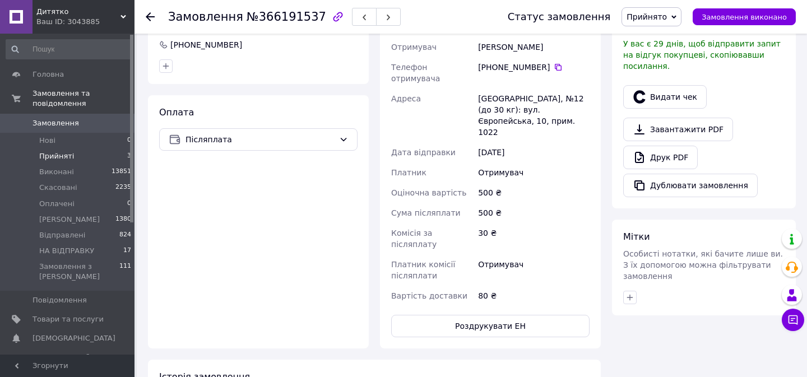
click at [58, 157] on span "Прийняті" at bounding box center [56, 156] width 35 height 10
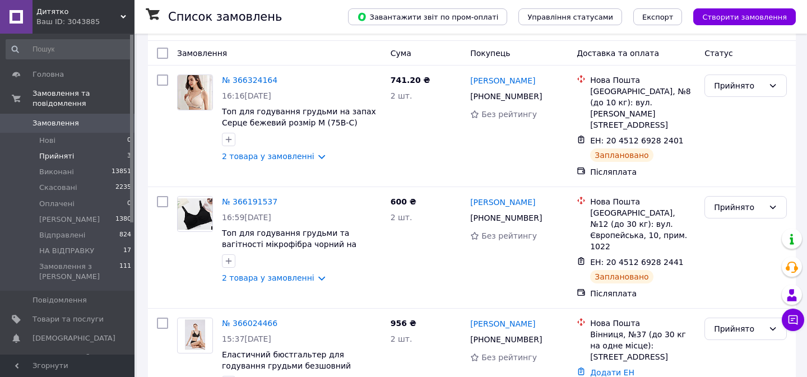
scroll to position [139, 0]
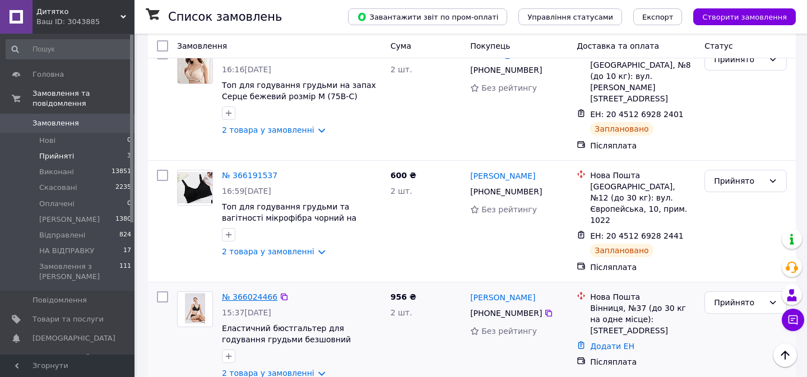
click at [262, 293] on link "№ 366024466" at bounding box center [249, 297] width 55 height 9
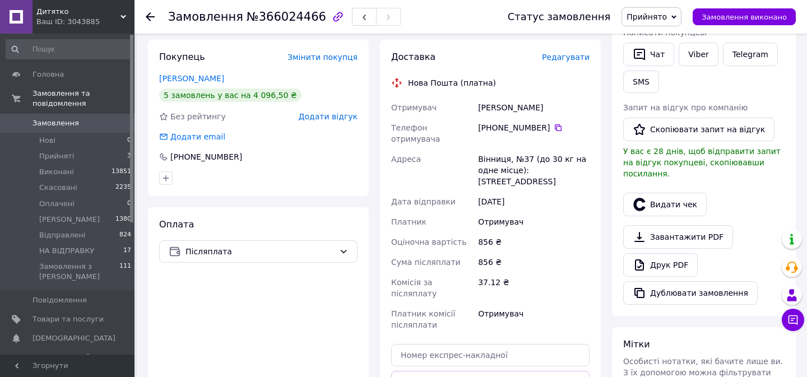
scroll to position [512, 0]
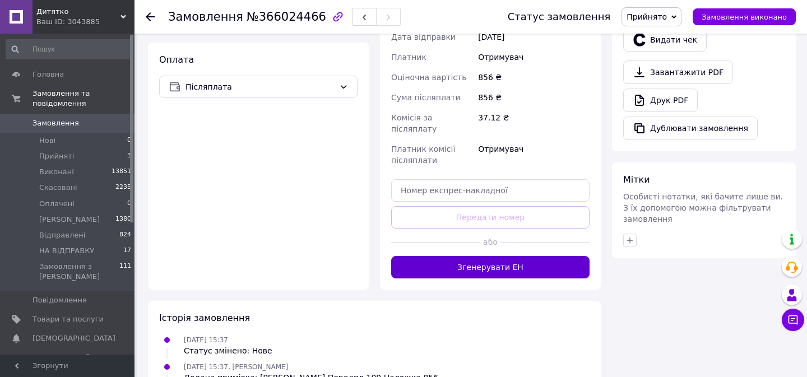
click at [534, 256] on button "Згенерувати ЕН" at bounding box center [490, 267] width 198 height 22
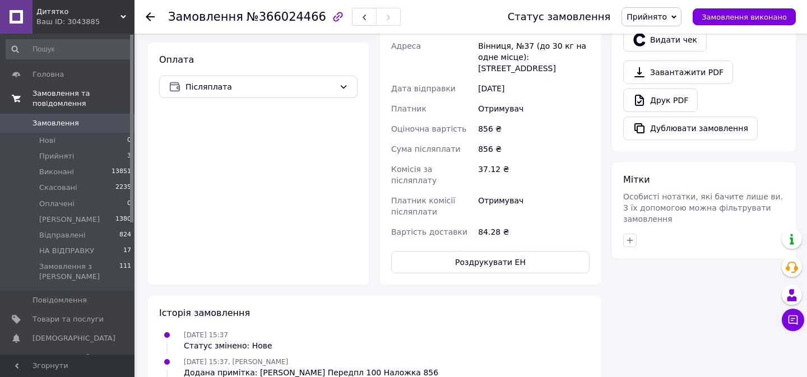
click at [55, 107] on span "Замовлення та повідомлення" at bounding box center [84, 99] width 102 height 20
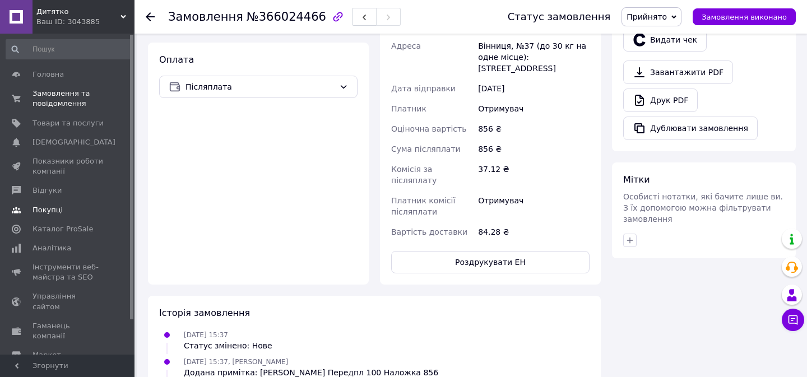
scroll to position [38, 0]
